Goal: Information Seeking & Learning: Learn about a topic

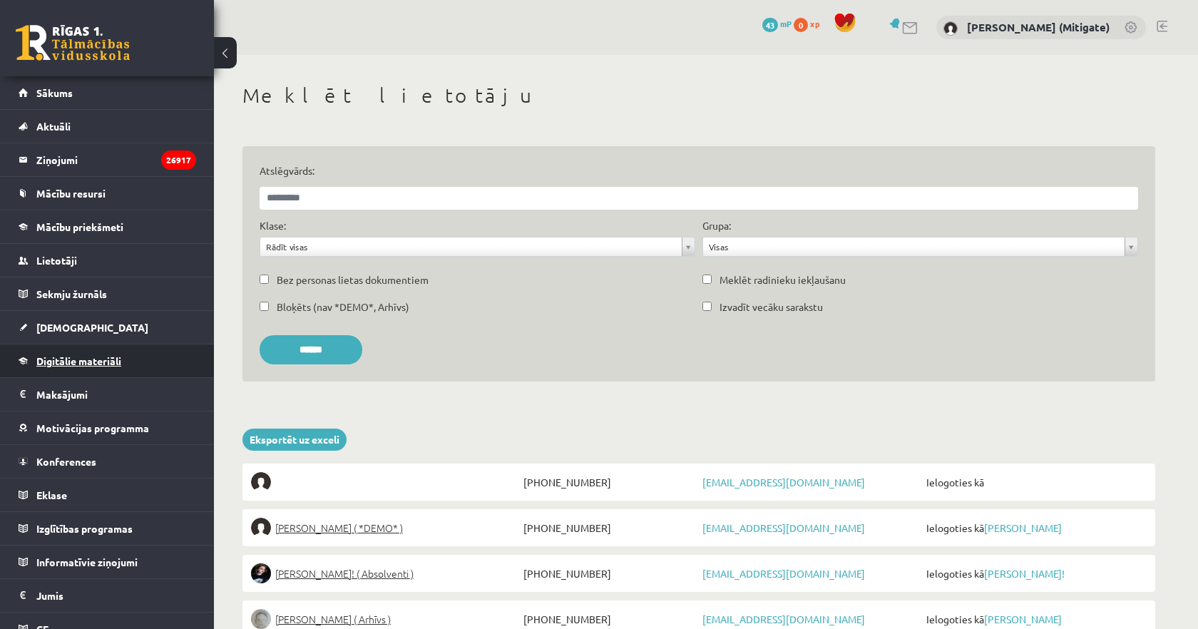
click at [83, 364] on span "Digitālie materiāli" at bounding box center [78, 361] width 85 height 13
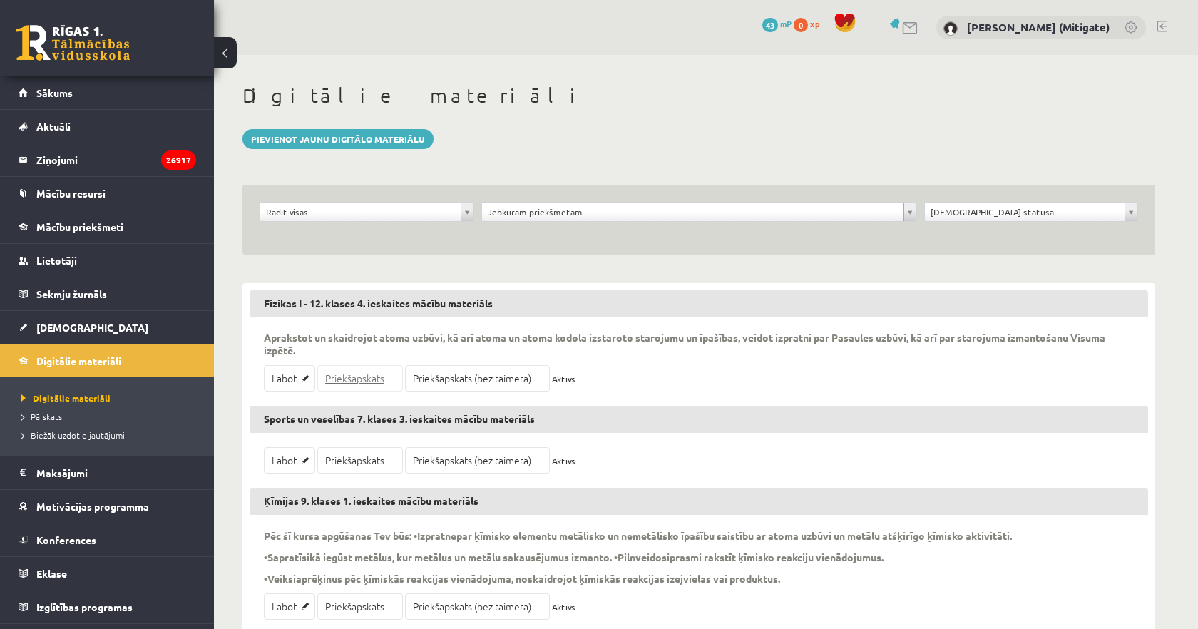
click at [356, 386] on link "Priekšapskats" at bounding box center [360, 378] width 86 height 26
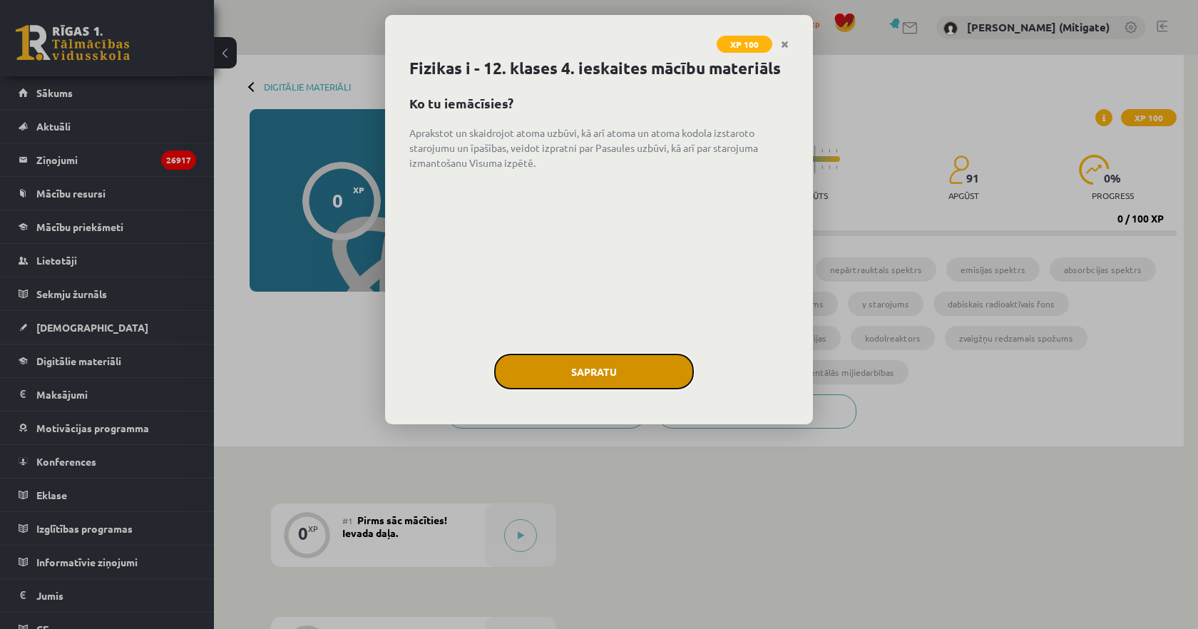
click at [599, 370] on button "Sapratu" at bounding box center [594, 372] width 200 height 36
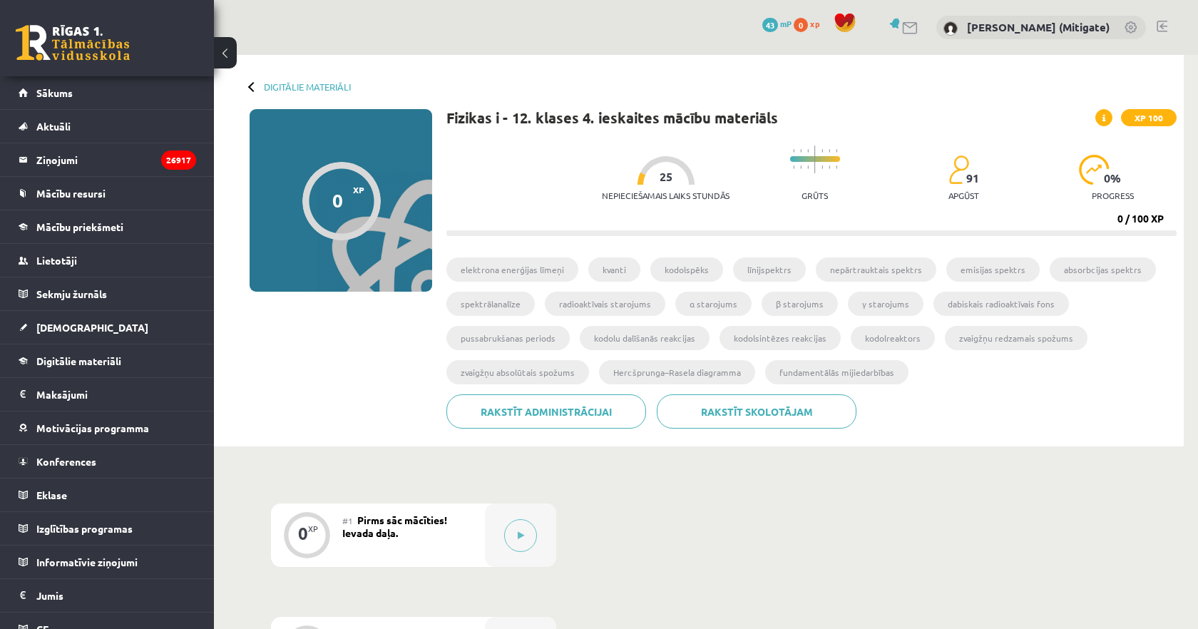
click at [388, 528] on span "Pirms sāc mācīties! Ievada daļa." at bounding box center [394, 527] width 105 height 26
click at [516, 546] on button at bounding box center [520, 535] width 33 height 33
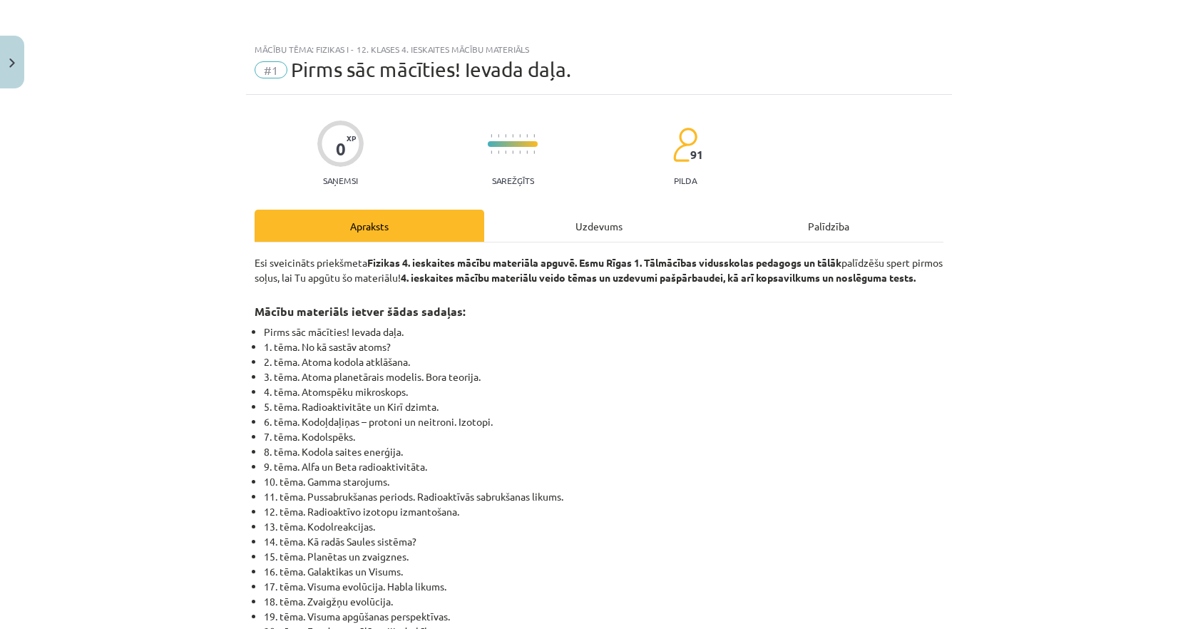
click at [805, 233] on div "Palīdzība" at bounding box center [829, 226] width 230 height 32
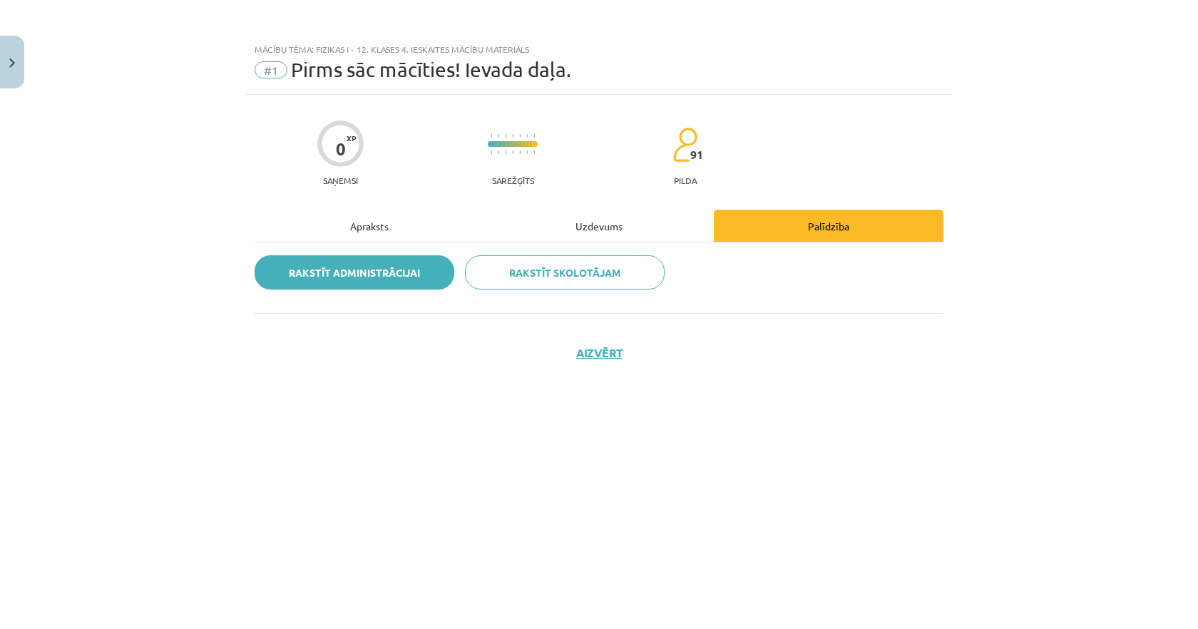
click at [373, 271] on link "Rakstīt administrācijai" at bounding box center [355, 272] width 200 height 34
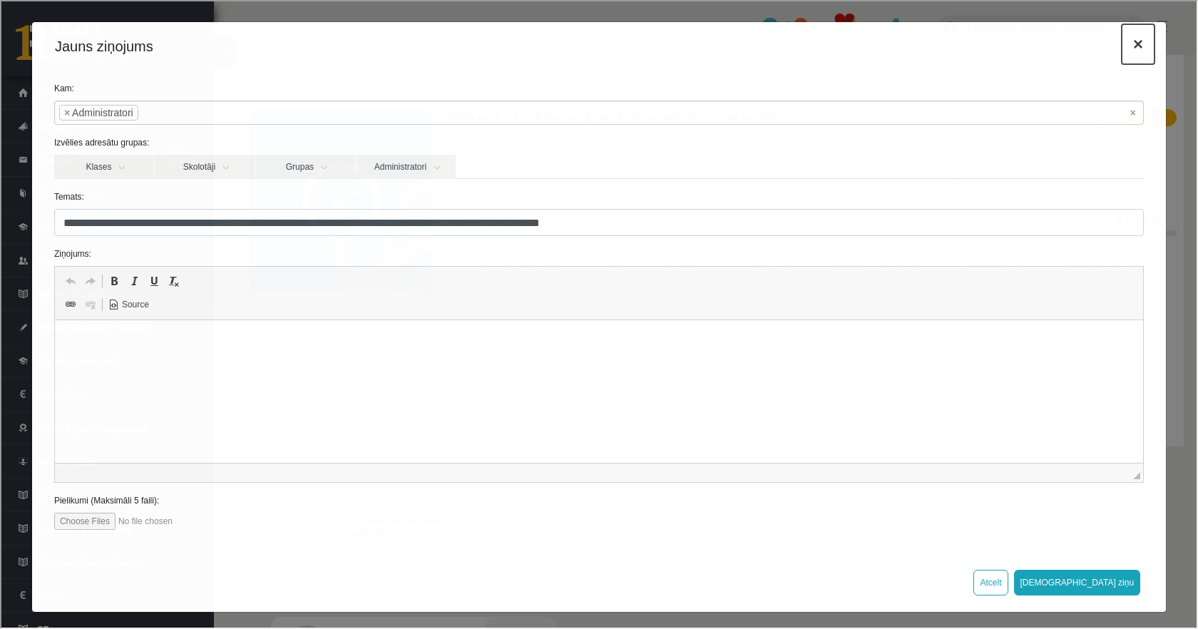
click at [1138, 44] on button "×" at bounding box center [1137, 43] width 33 height 40
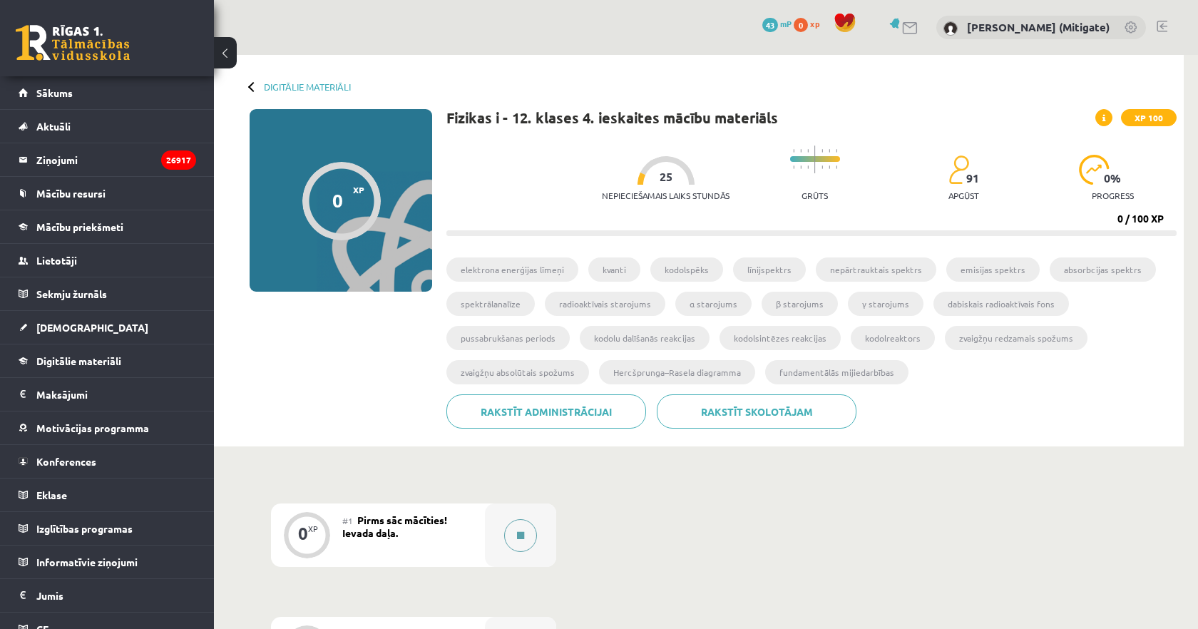
click at [511, 544] on button at bounding box center [520, 535] width 33 height 33
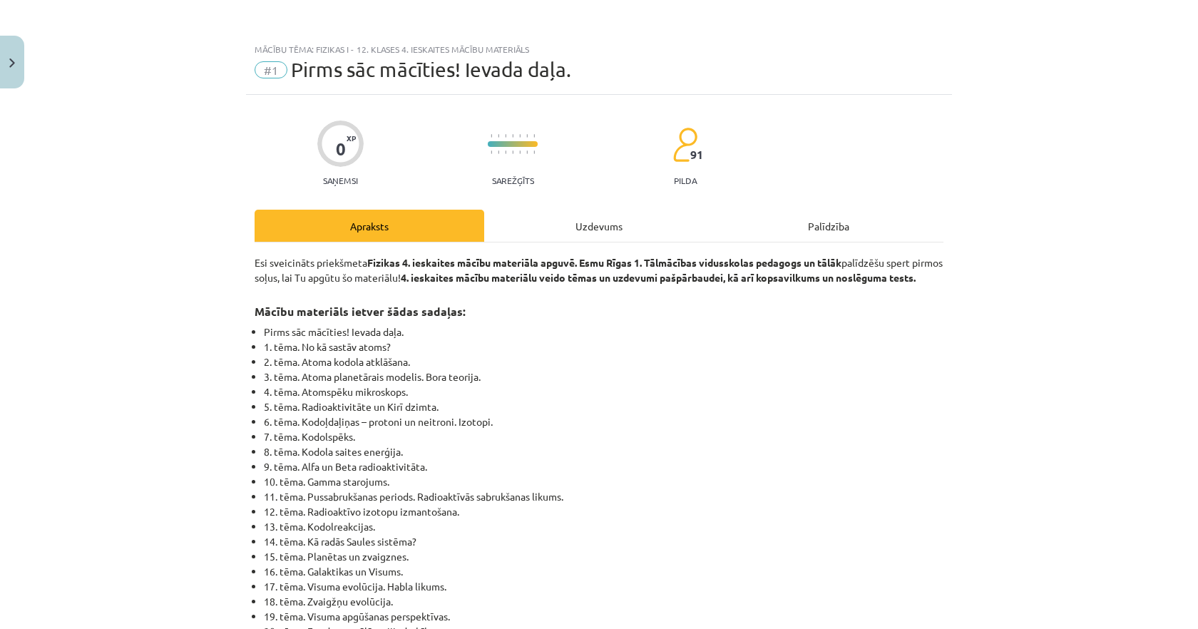
click at [843, 213] on div "Palīdzība" at bounding box center [829, 226] width 230 height 32
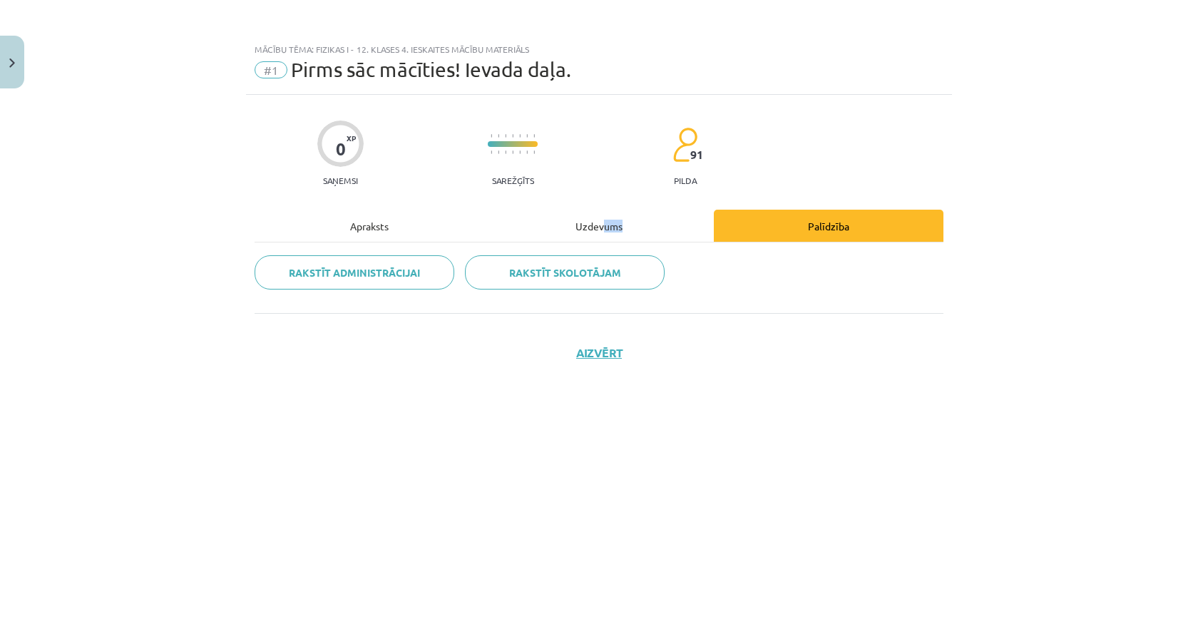
click at [606, 231] on div "Uzdevums" at bounding box center [599, 226] width 230 height 32
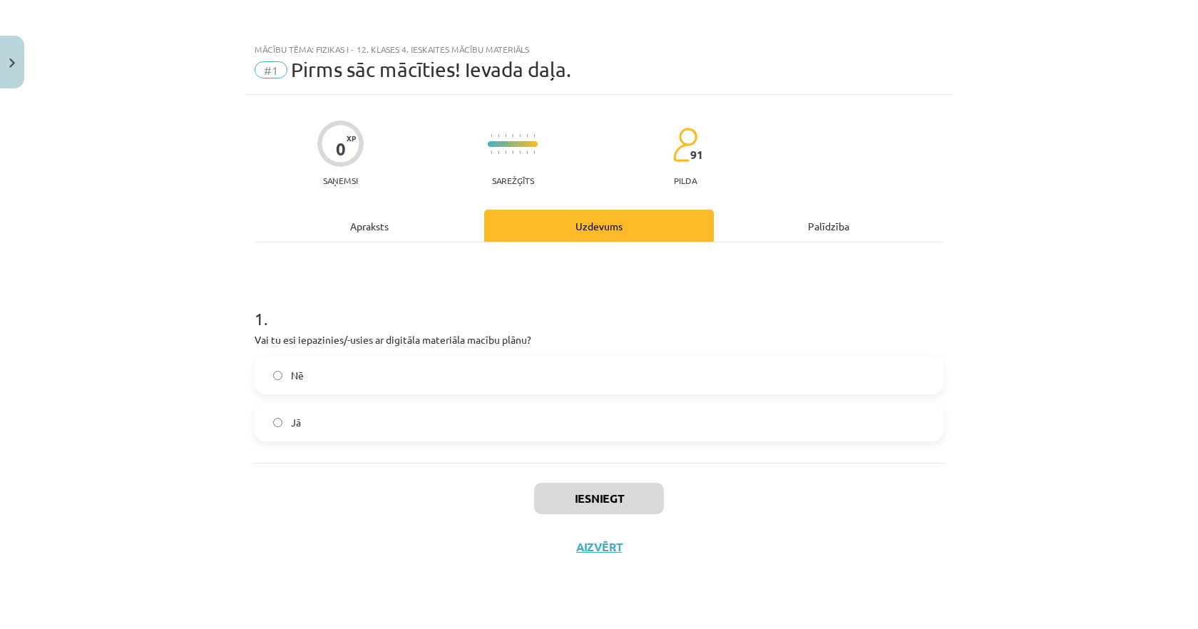
click at [436, 222] on div "Apraksts" at bounding box center [370, 226] width 230 height 32
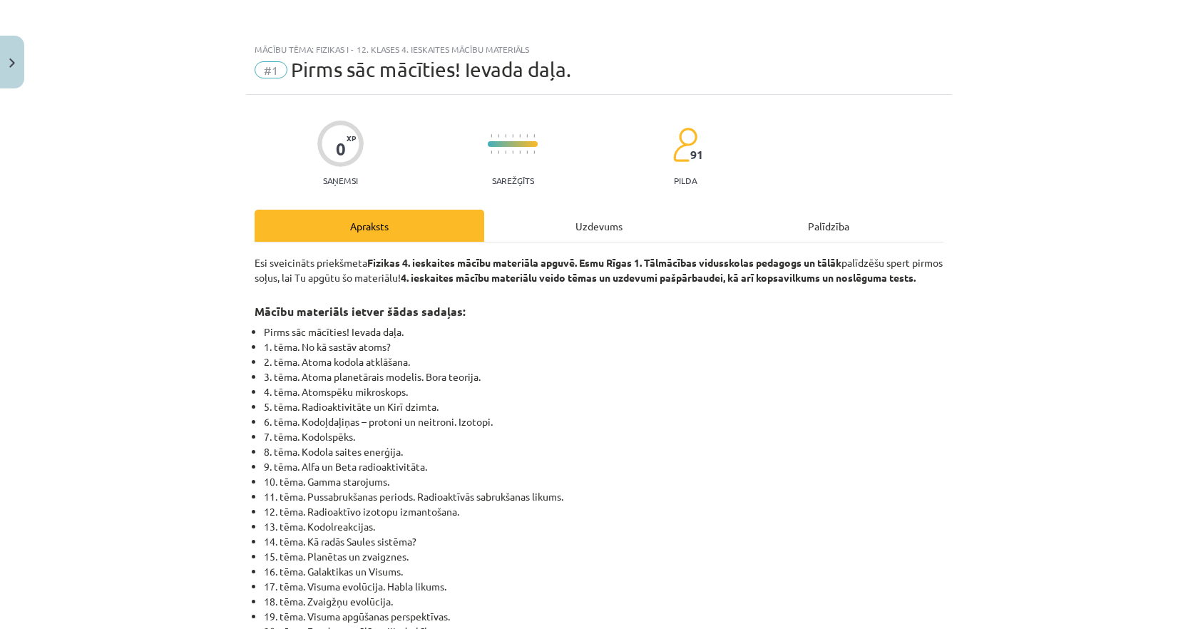
click at [626, 220] on div "Uzdevums" at bounding box center [599, 226] width 230 height 32
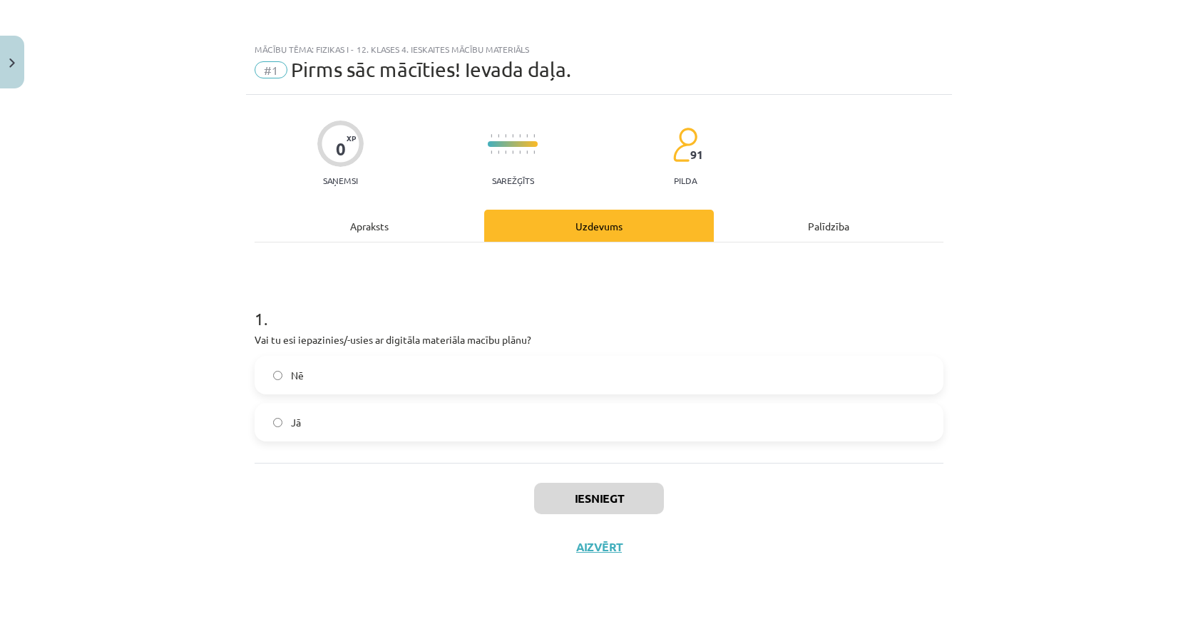
click at [579, 371] on label "Nē" at bounding box center [599, 375] width 686 height 36
click at [577, 499] on button "Iesniegt" at bounding box center [599, 498] width 130 height 31
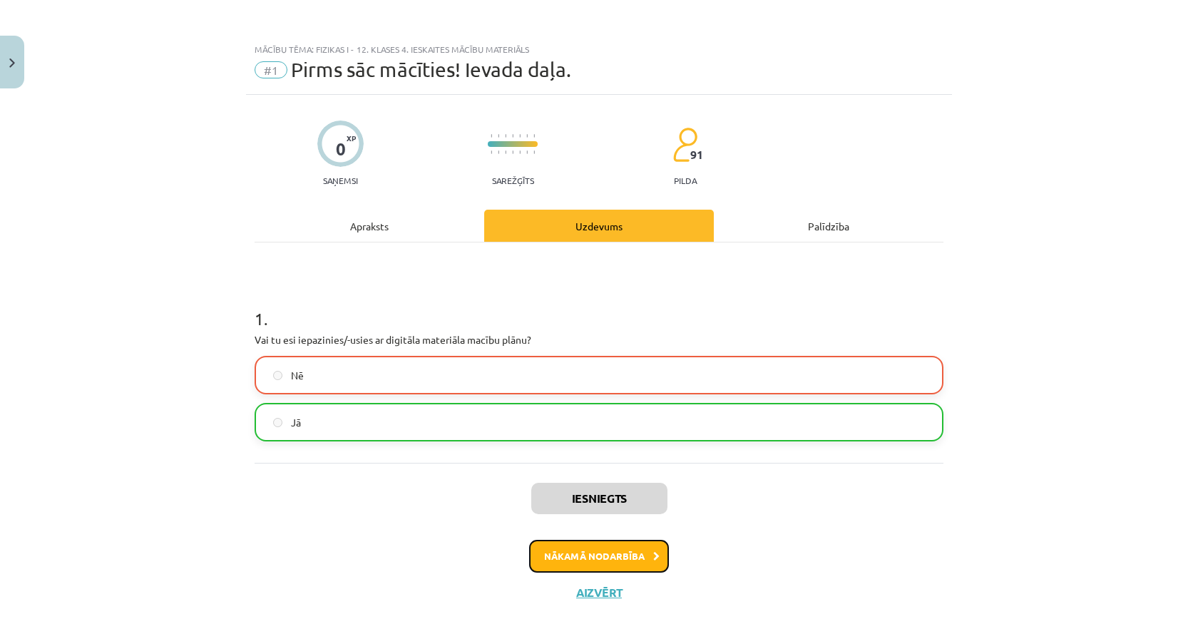
click at [608, 551] on button "Nākamā nodarbība" at bounding box center [599, 556] width 140 height 33
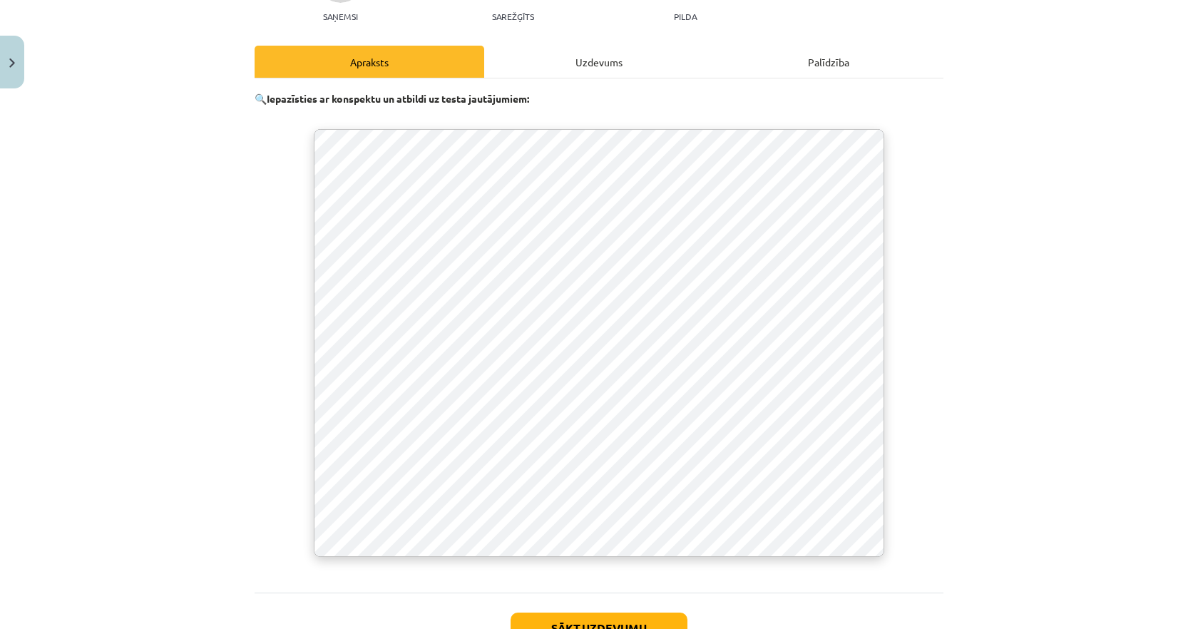
scroll to position [272, 0]
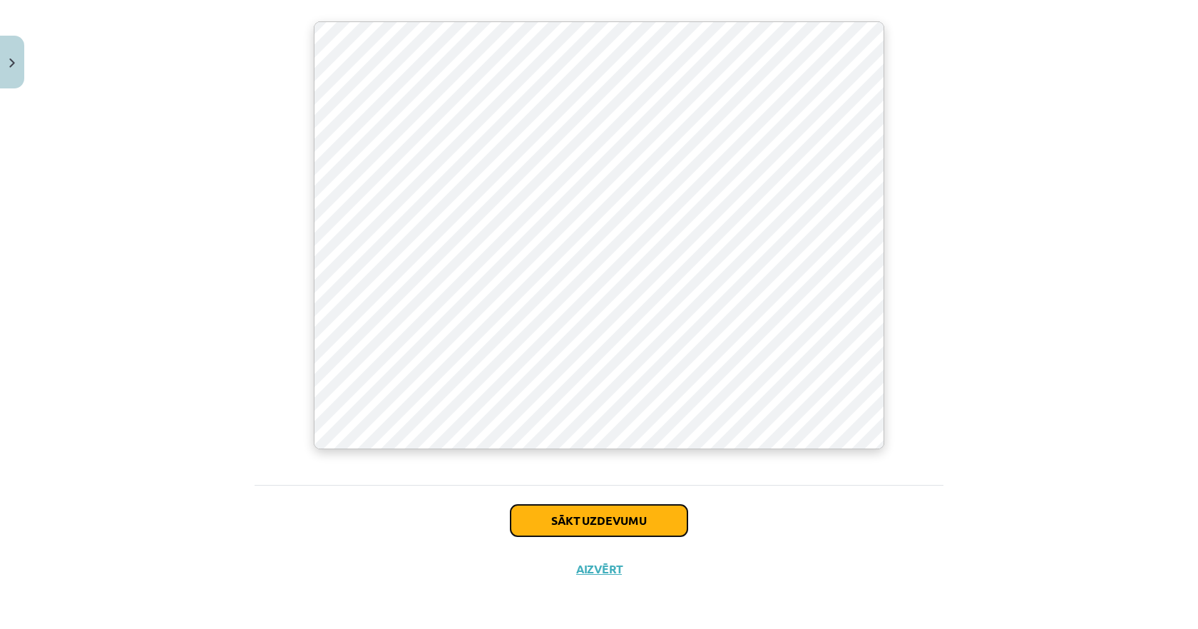
click at [616, 512] on button "Sākt uzdevumu" at bounding box center [599, 520] width 177 height 31
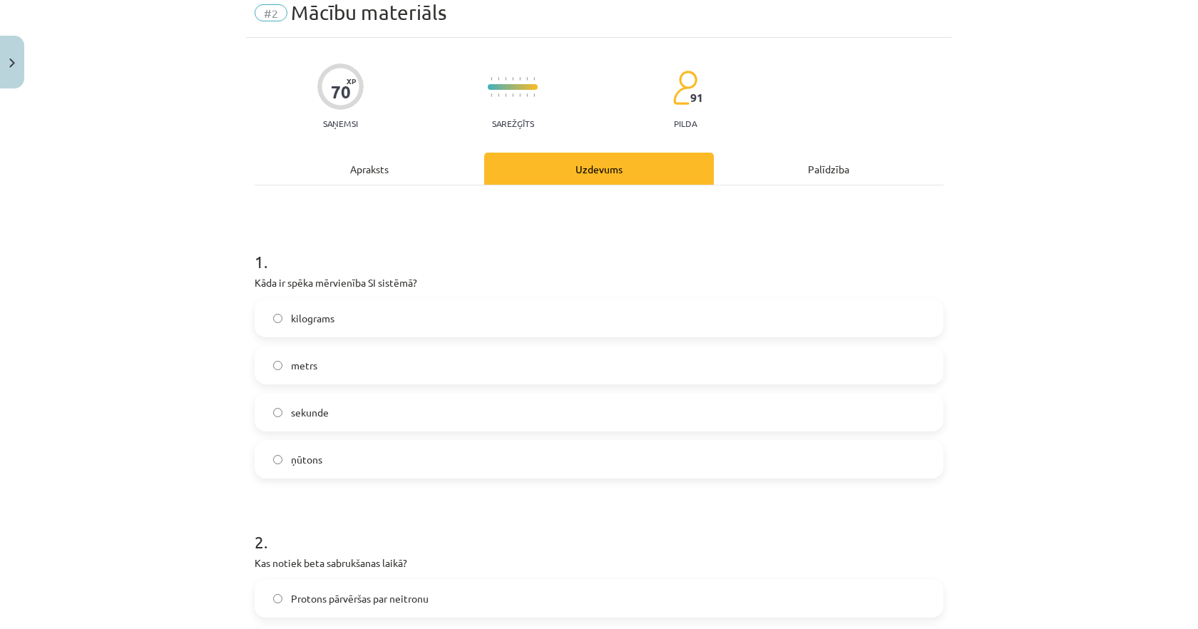
scroll to position [14, 0]
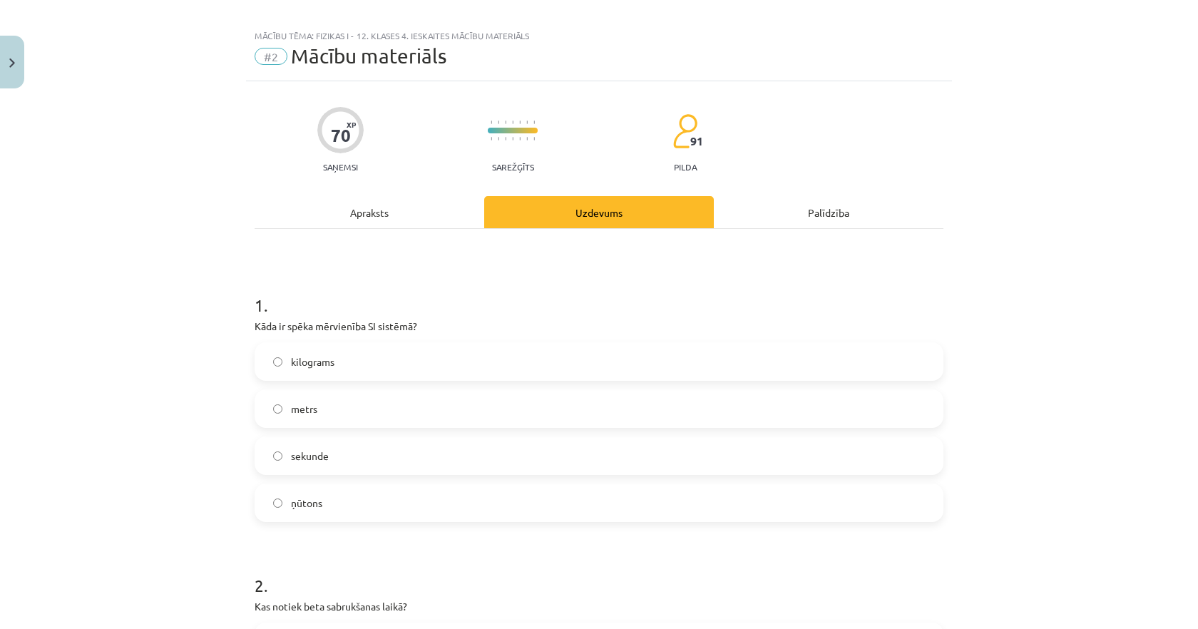
click at [805, 220] on div "Palīdzība" at bounding box center [829, 212] width 230 height 32
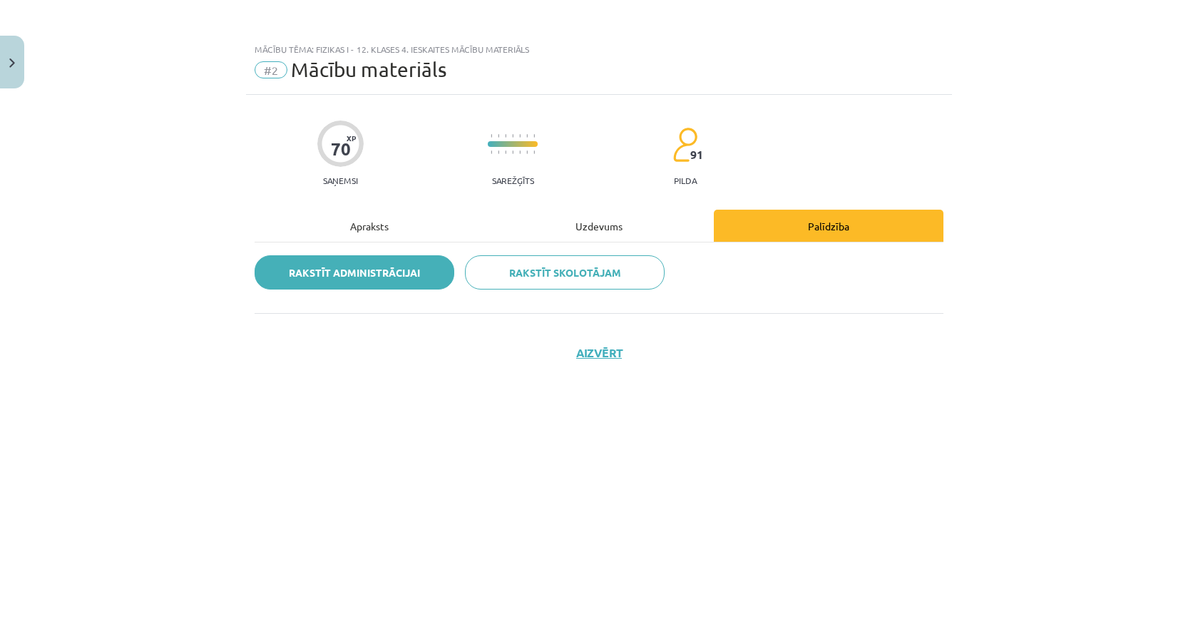
click at [415, 275] on link "Rakstīt administrācijai" at bounding box center [355, 272] width 200 height 34
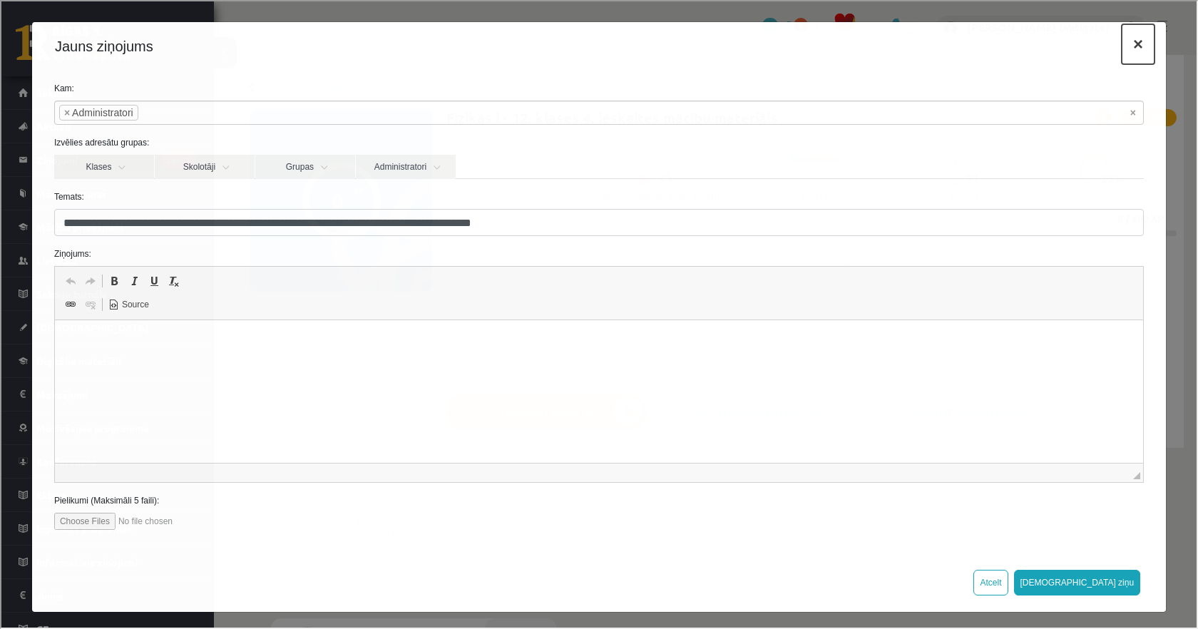
click at [1137, 47] on button "×" at bounding box center [1137, 43] width 33 height 40
